Goal: Navigation & Orientation: Find specific page/section

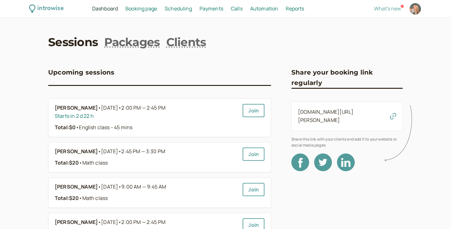
click at [138, 16] on div "introwise Dashboard Dashboard Booking page Booking Scheduling Scheduling Paymen…" at bounding box center [225, 9] width 451 height 18
click at [138, 11] on span "Booking page" at bounding box center [141, 8] width 32 height 7
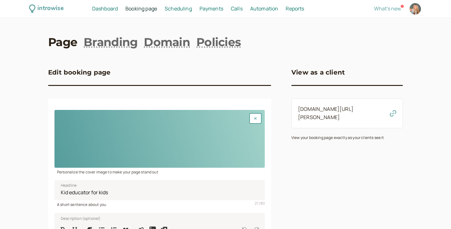
click at [109, 7] on span "Dashboard" at bounding box center [105, 8] width 26 height 7
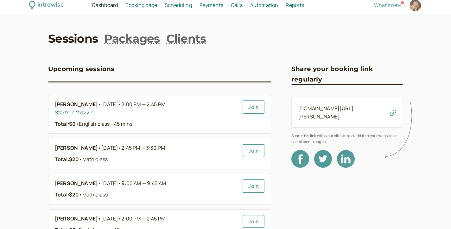
scroll to position [3, 0]
